Goal: Complete application form

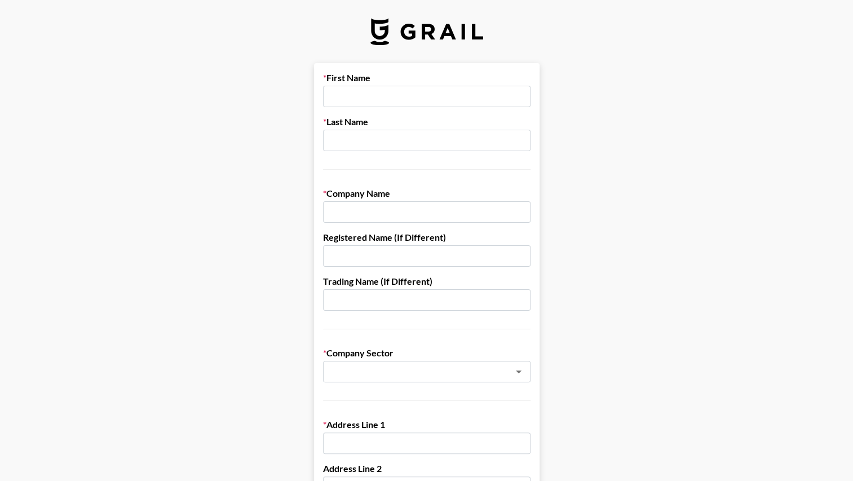
click at [350, 96] on input "text" at bounding box center [427, 96] width 208 height 21
type input "[PERSON_NAME]"
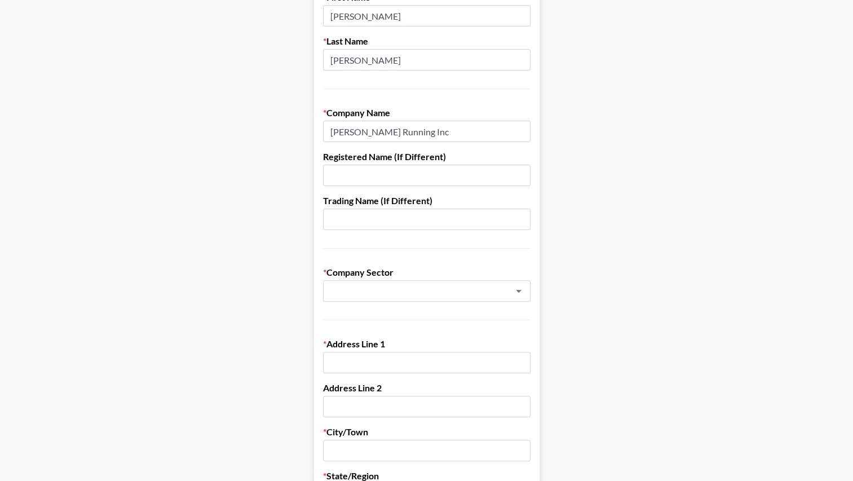
scroll to position [81, 0]
type input "[PERSON_NAME] Running Inc"
click at [360, 291] on input "text" at bounding box center [412, 290] width 164 height 13
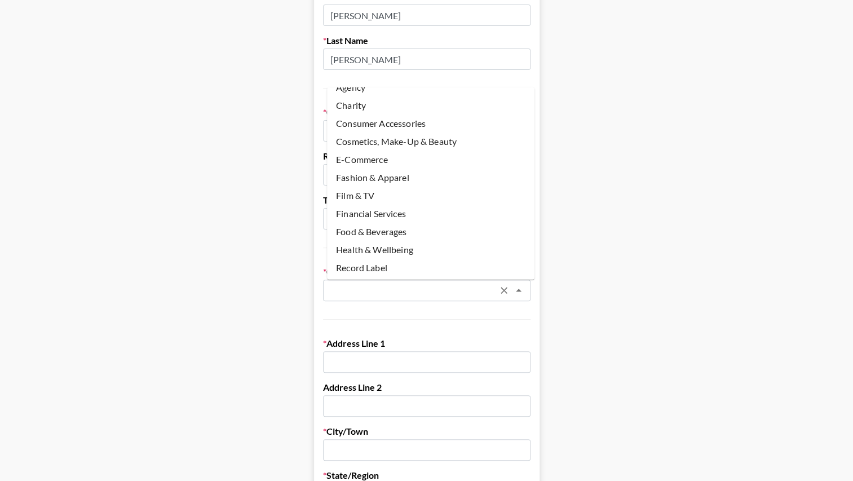
scroll to position [0, 0]
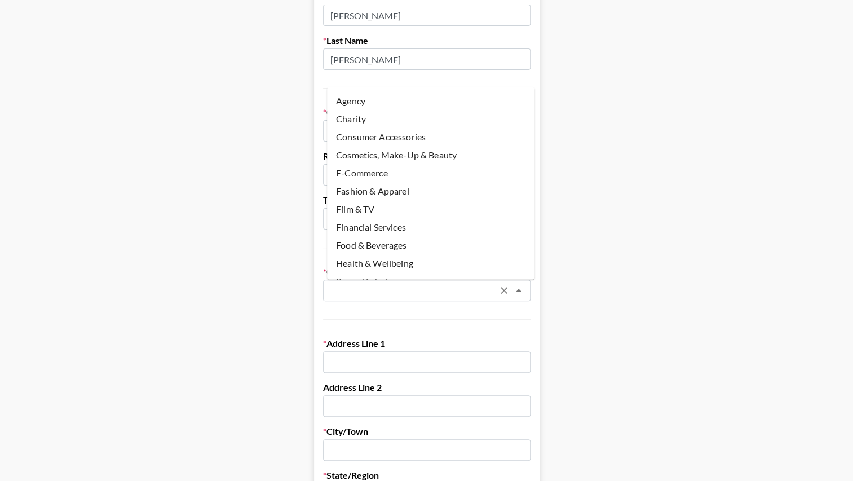
click at [410, 187] on li "Fashion & Apparel" at bounding box center [431, 191] width 208 height 18
type input "Fashion & Apparel"
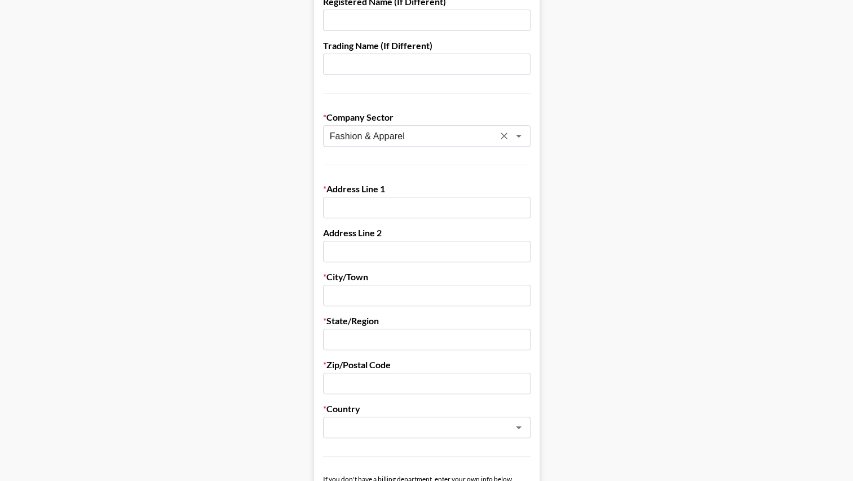
scroll to position [236, 0]
click at [371, 211] on input "text" at bounding box center [427, 206] width 208 height 21
type input "[STREET_ADDRESS]"
click at [369, 261] on form "First Name [PERSON_NAME] Last Name [PERSON_NAME] Company Name [PERSON_NAME] Run…" at bounding box center [427, 314] width 226 height 974
click at [356, 252] on input "text" at bounding box center [427, 250] width 208 height 21
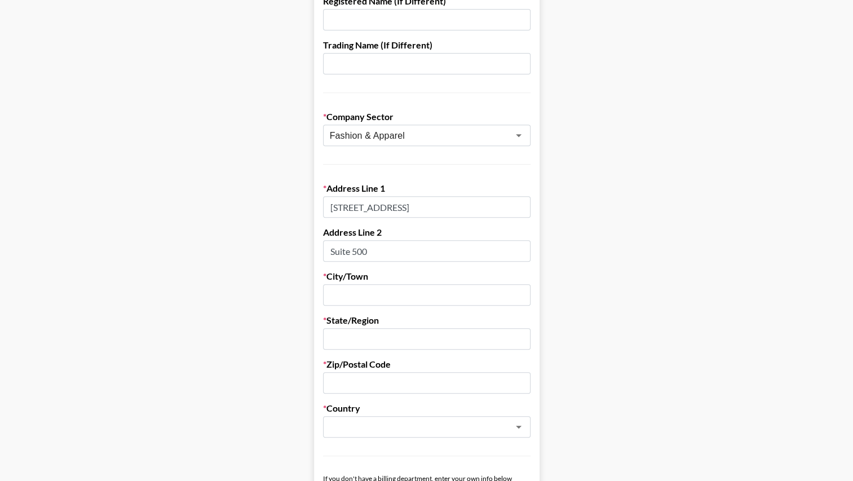
type input "Suite 500"
click at [346, 294] on input "text" at bounding box center [427, 294] width 208 height 21
type input "[GEOGRAPHIC_DATA]"
type input "E"
type input "WA"
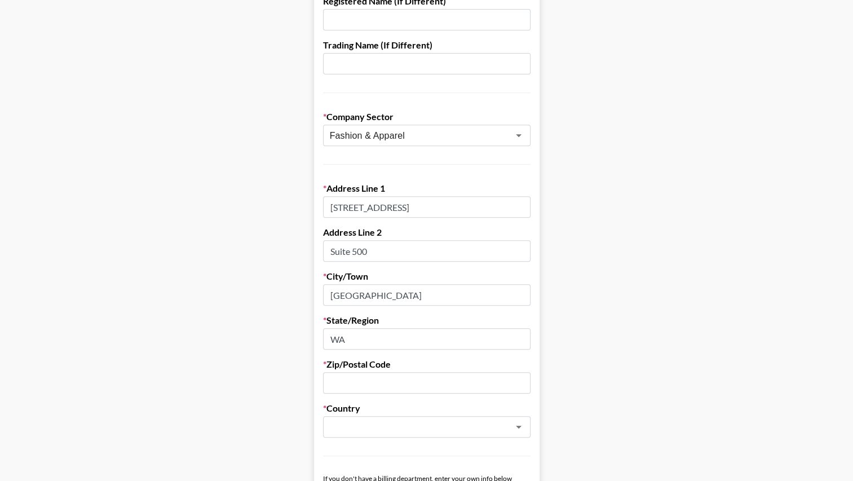
click at [344, 368] on label "Zip/Postal Code" at bounding box center [427, 364] width 208 height 11
click at [344, 377] on input "text" at bounding box center [427, 382] width 208 height 21
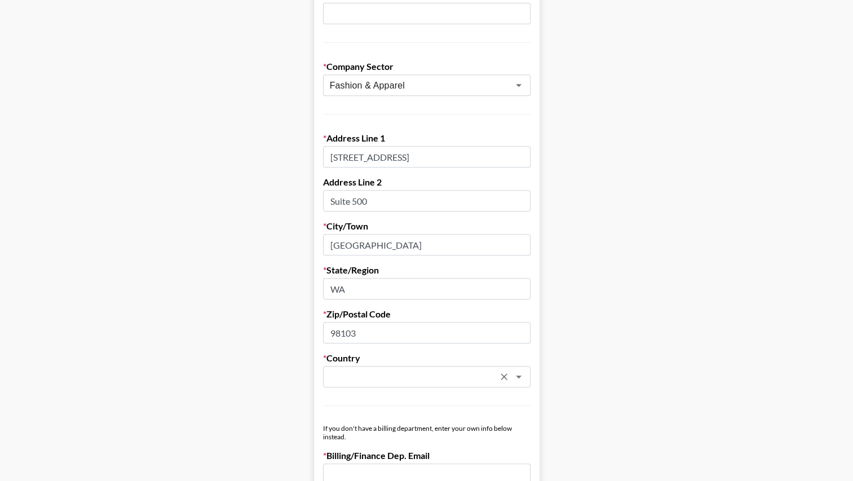
type input "98103"
click at [373, 373] on input "text" at bounding box center [412, 377] width 164 height 13
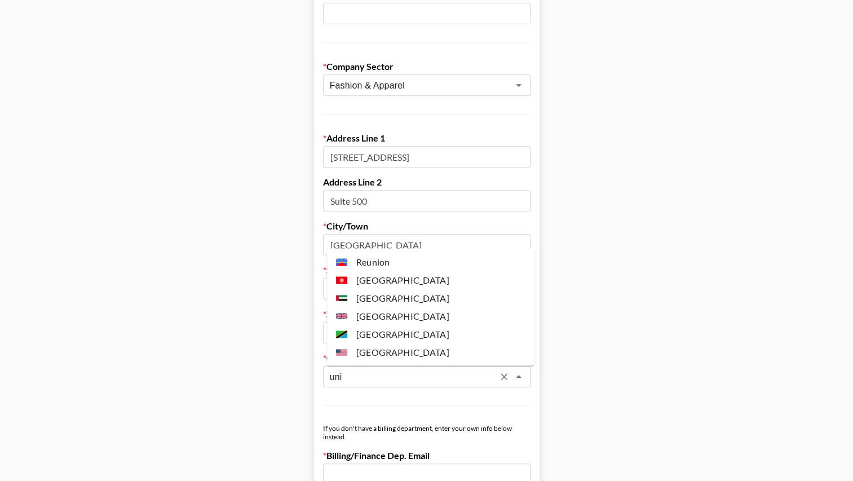
click at [386, 350] on li "[GEOGRAPHIC_DATA]" at bounding box center [431, 352] width 208 height 18
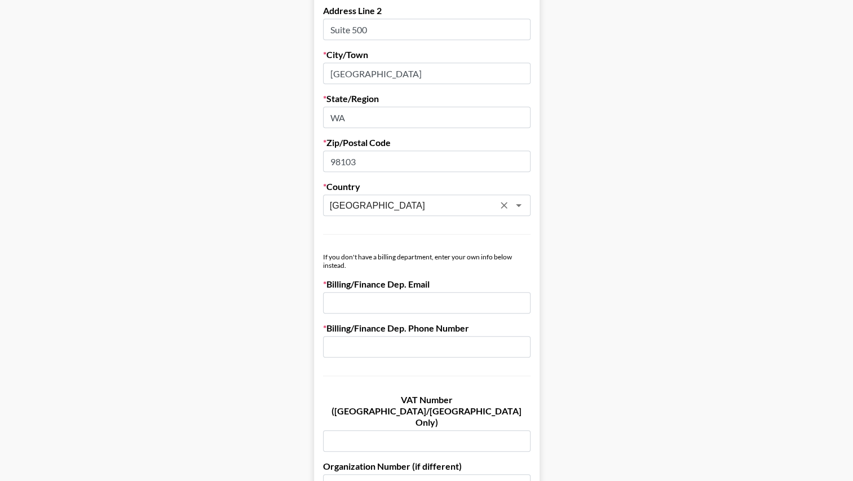
scroll to position [461, 0]
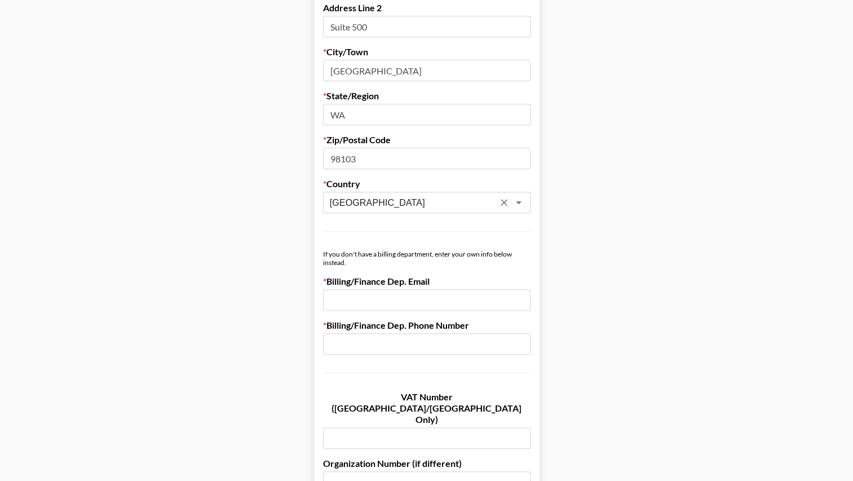
type input "[GEOGRAPHIC_DATA]"
click at [347, 301] on input "email" at bounding box center [427, 299] width 208 height 21
type input "[EMAIL_ADDRESS][DOMAIN_NAME]"
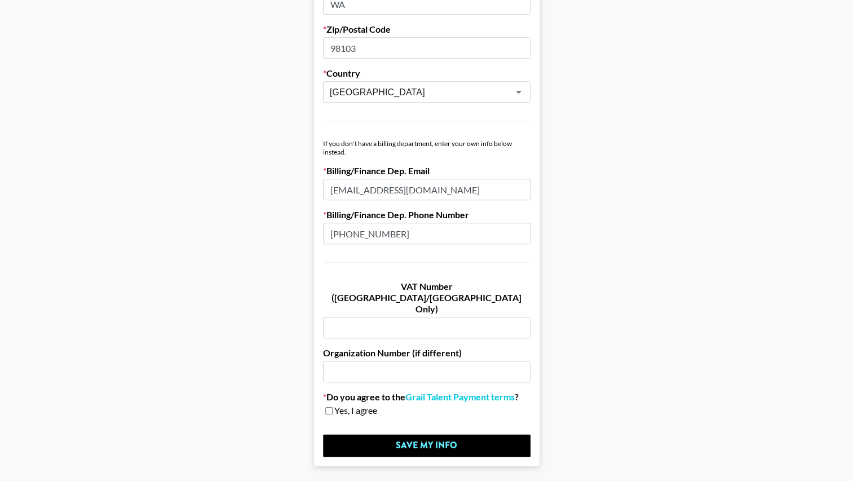
scroll to position [572, 0]
type input "[PHONE_NUMBER]"
click at [333, 406] on input "checkbox" at bounding box center [328, 410] width 7 height 8
checkbox input "true"
click at [462, 391] on link "Grail Talent Payment terms" at bounding box center [460, 396] width 109 height 11
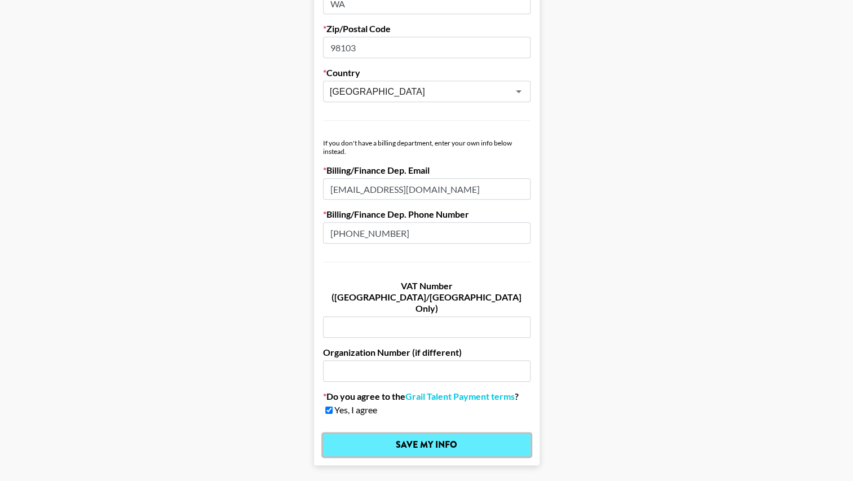
click at [453, 434] on input "Save My Info" at bounding box center [427, 445] width 208 height 23
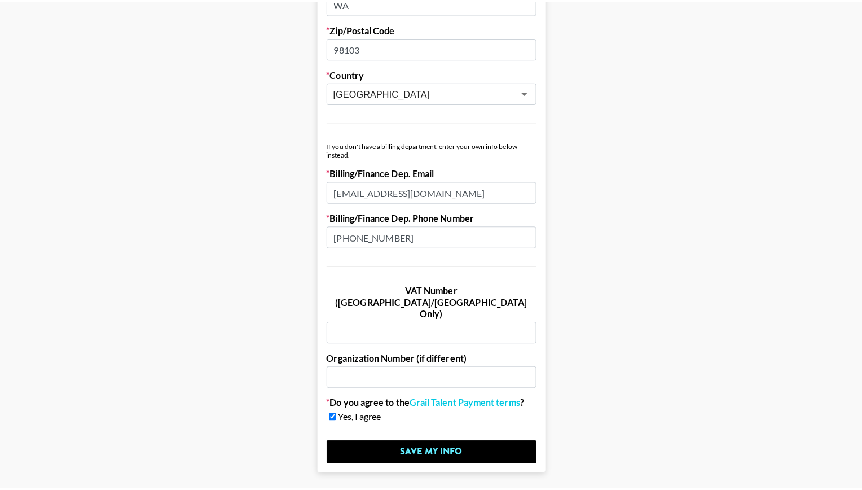
scroll to position [0, 0]
